Goal: Find specific page/section: Find specific page/section

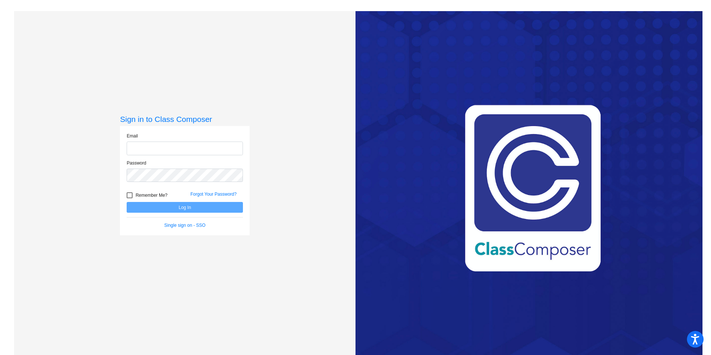
type input "[EMAIL_ADDRESS][DOMAIN_NAME]"
click at [211, 207] on button "Log In" at bounding box center [185, 207] width 116 height 11
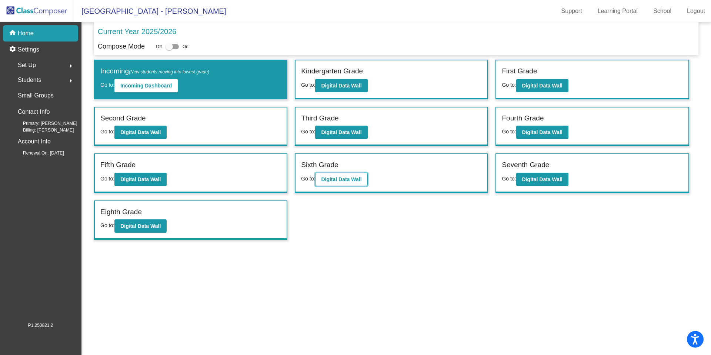
click at [354, 179] on b "Digital Data Wall" at bounding box center [341, 179] width 40 height 6
click at [554, 177] on b "Digital Data Wall" at bounding box center [542, 179] width 40 height 6
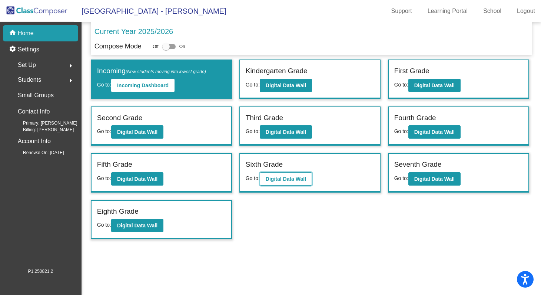
click at [287, 179] on b "Digital Data Wall" at bounding box center [285, 179] width 40 height 6
